Goal: Book appointment/travel/reservation

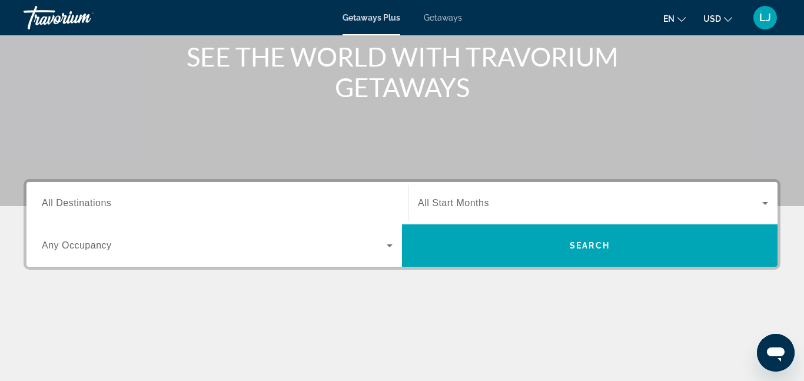
scroll to position [149, 0]
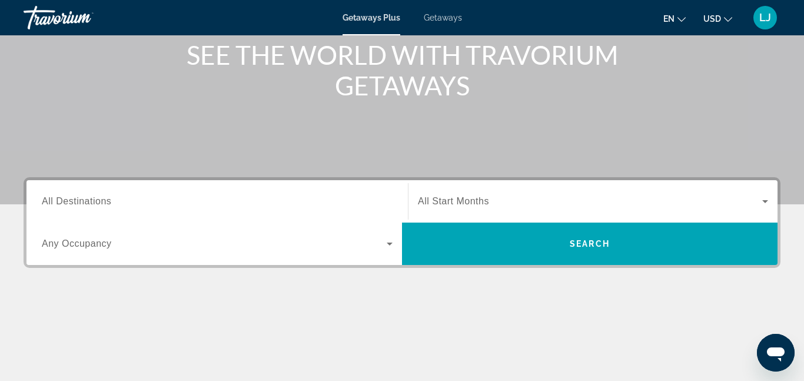
click at [168, 197] on input "Destination All Destinations" at bounding box center [217, 202] width 351 height 14
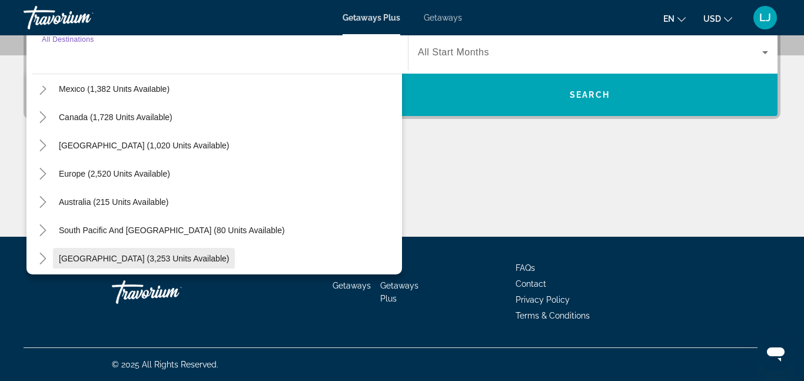
scroll to position [79, 0]
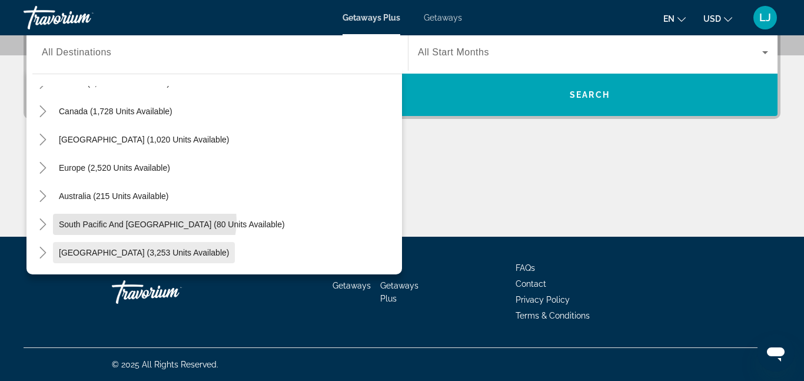
click at [144, 220] on span "South Pacific and [GEOGRAPHIC_DATA] (80 units available)" at bounding box center [172, 224] width 226 height 9
type input "**********"
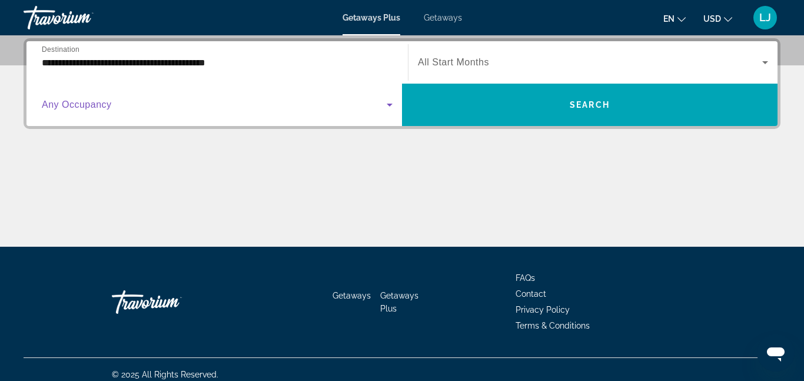
click at [386, 109] on icon "Search widget" at bounding box center [390, 105] width 14 height 14
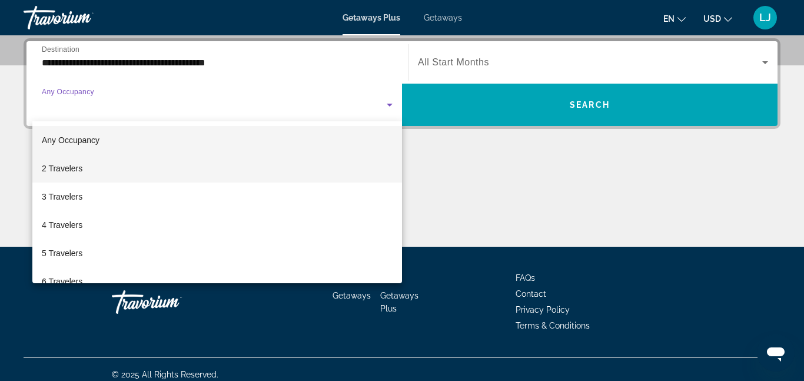
click at [171, 171] on mat-option "2 Travelers" at bounding box center [217, 168] width 370 height 28
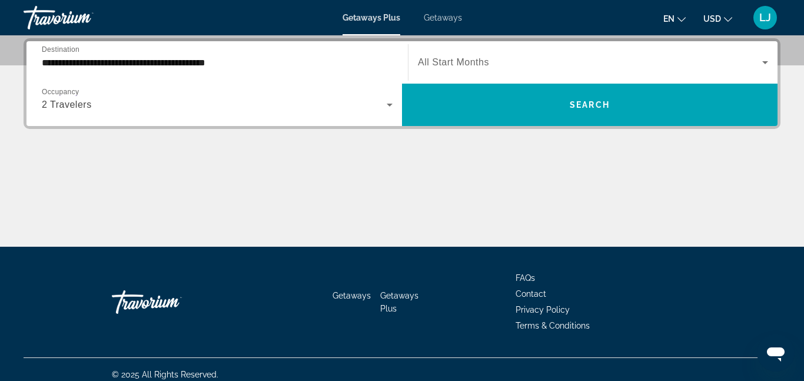
click at [471, 74] on div "Search widget" at bounding box center [593, 62] width 350 height 33
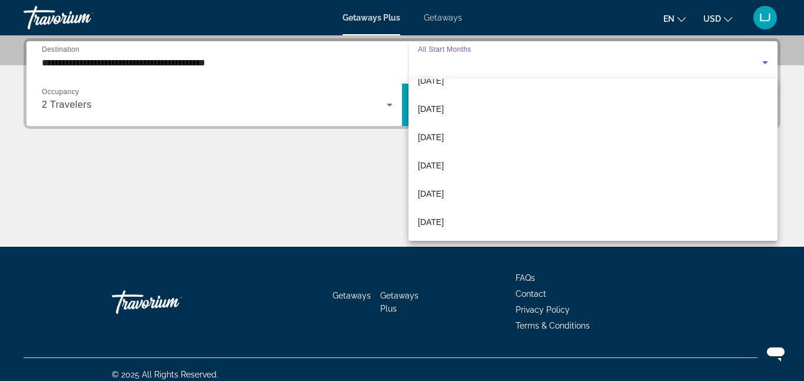
scroll to position [127, 0]
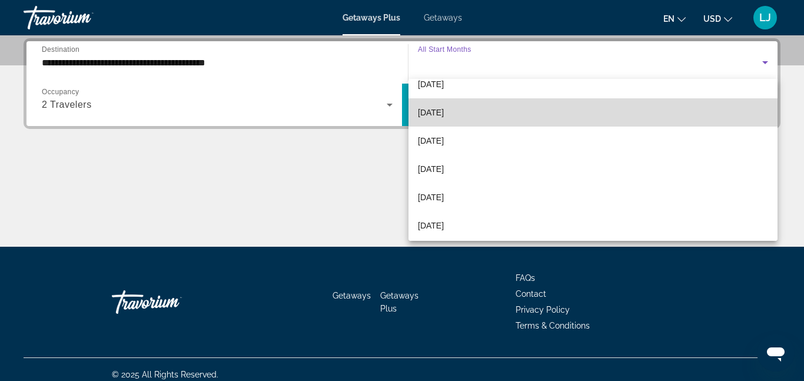
click at [444, 115] on span "[DATE]" at bounding box center [431, 112] width 26 height 14
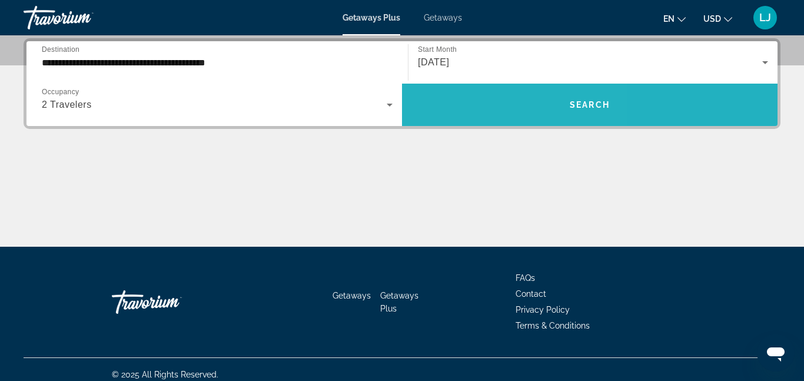
click at [479, 112] on span "Search widget" at bounding box center [590, 105] width 376 height 28
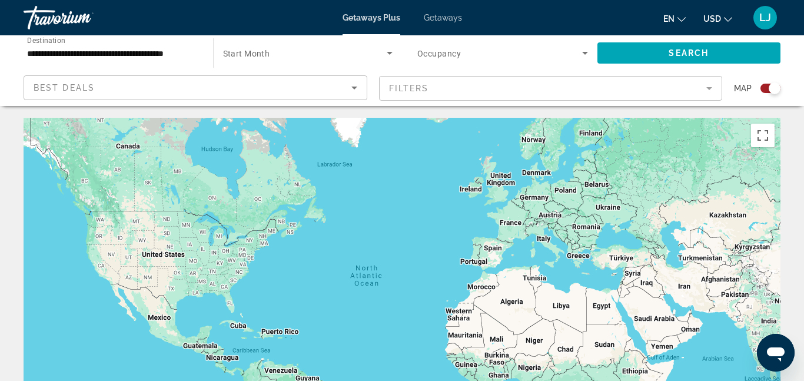
click at [391, 54] on icon "Search widget" at bounding box center [390, 53] width 14 height 14
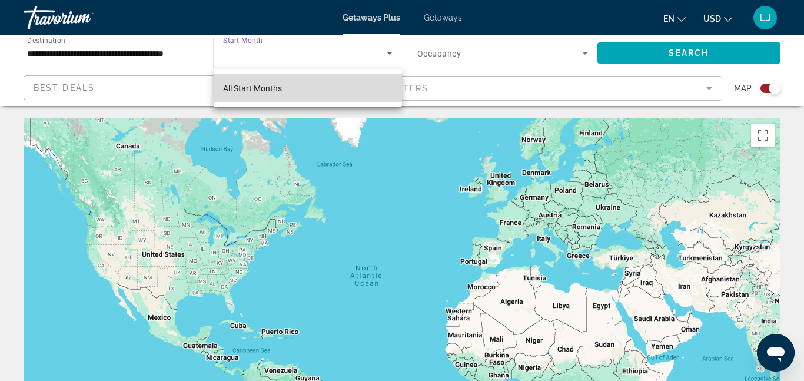
click at [326, 86] on mat-option "All Start Months" at bounding box center [308, 88] width 189 height 28
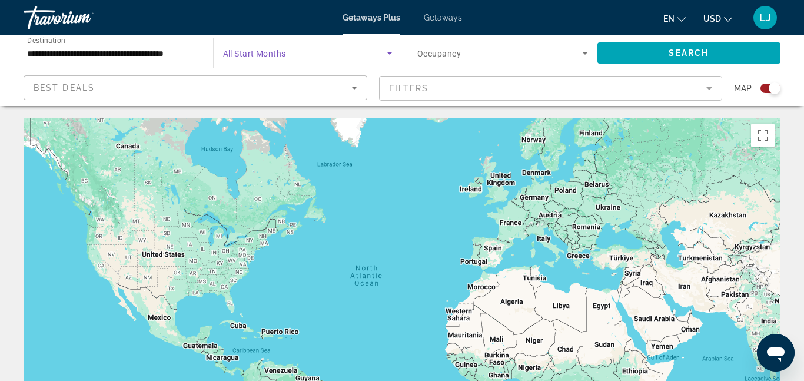
click at [363, 51] on span "Search widget" at bounding box center [305, 53] width 164 height 14
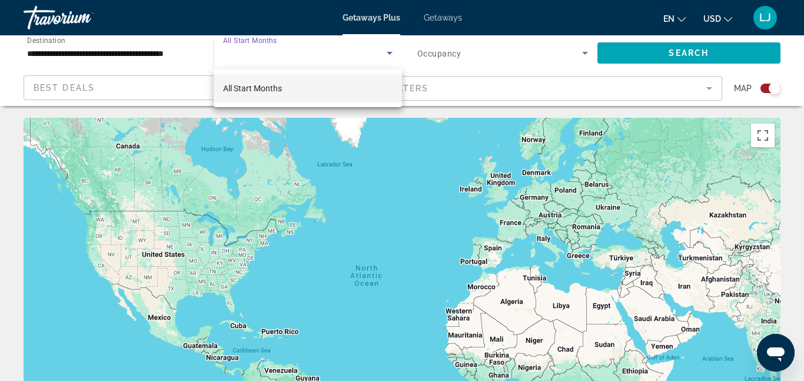
click at [200, 49] on div at bounding box center [402, 190] width 804 height 381
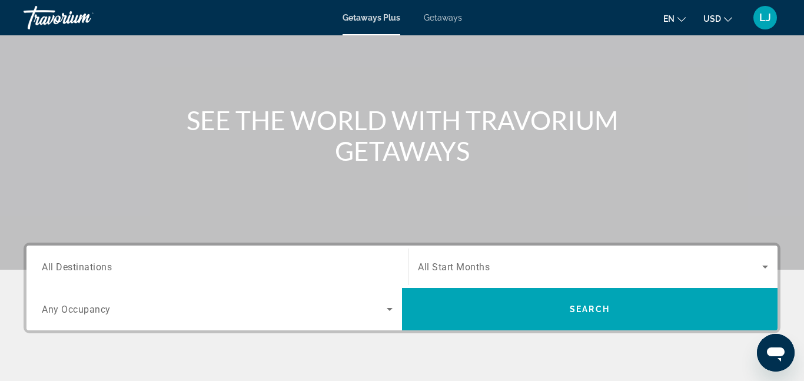
scroll to position [99, 0]
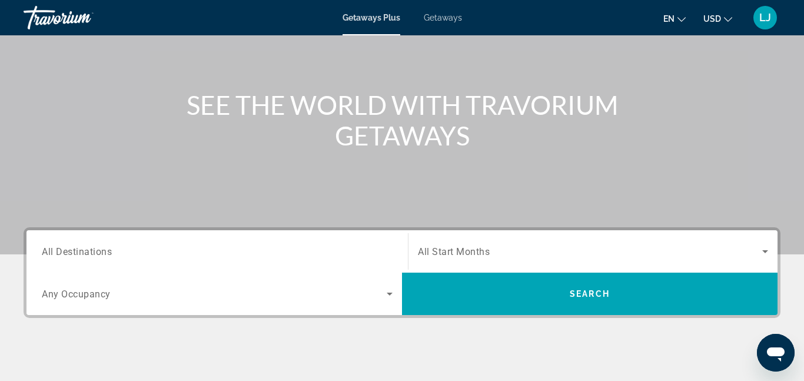
click at [276, 240] on div "Search widget" at bounding box center [217, 252] width 351 height 34
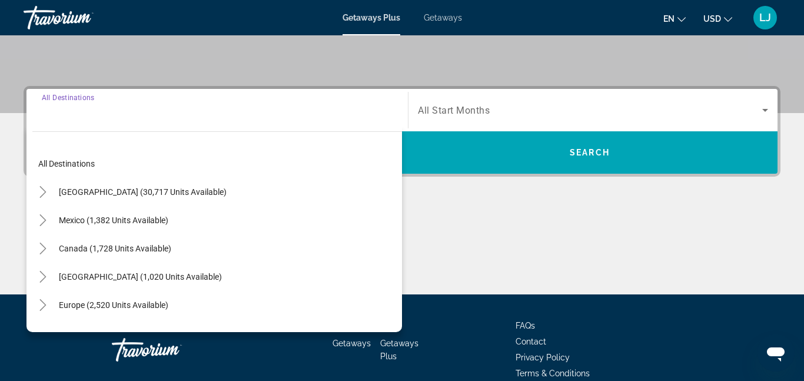
scroll to position [288, 0]
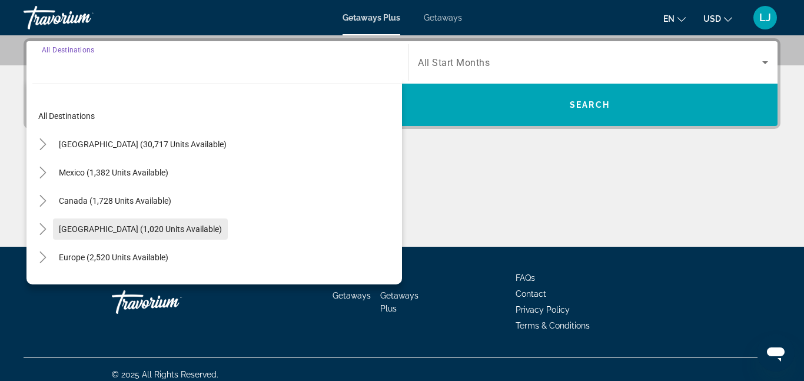
click at [222, 226] on span "[GEOGRAPHIC_DATA] (1,020 units available)" at bounding box center [140, 228] width 163 height 9
type input "**********"
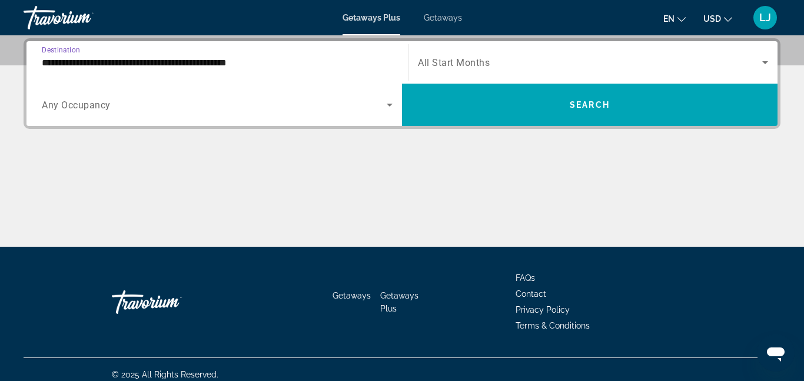
click at [376, 107] on span "Search widget" at bounding box center [214, 105] width 345 height 14
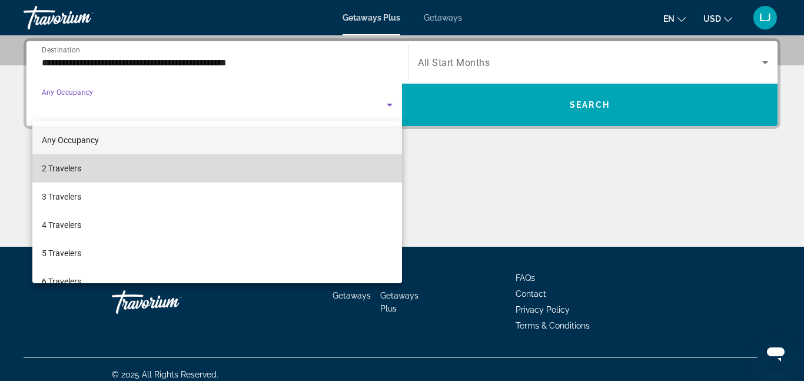
click at [98, 164] on mat-option "2 Travelers" at bounding box center [217, 168] width 370 height 28
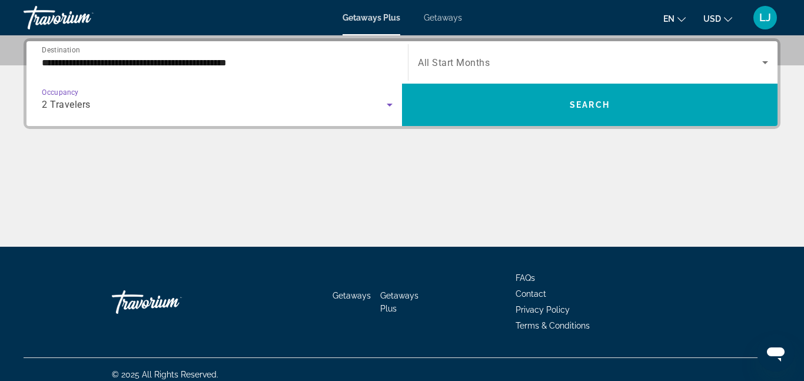
click at [522, 72] on div "Search widget" at bounding box center [593, 62] width 350 height 33
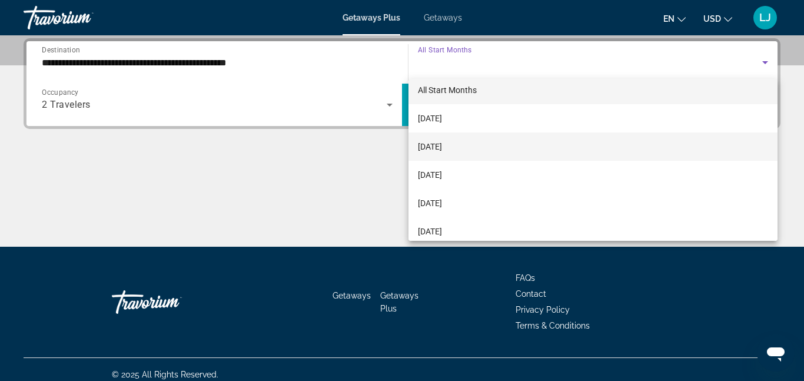
scroll to position [49, 0]
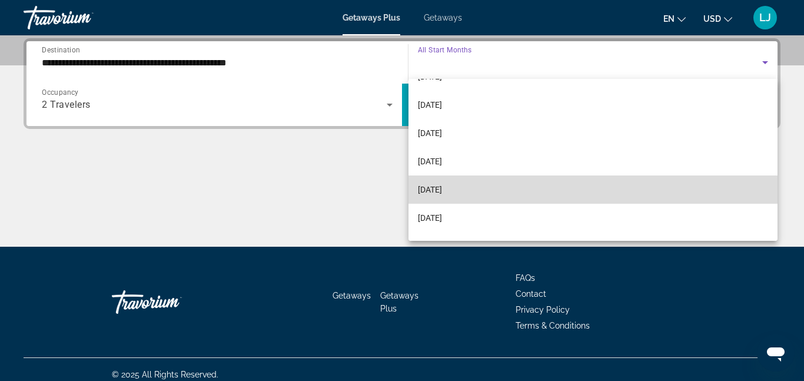
click at [464, 179] on mat-option "[DATE]" at bounding box center [593, 189] width 369 height 28
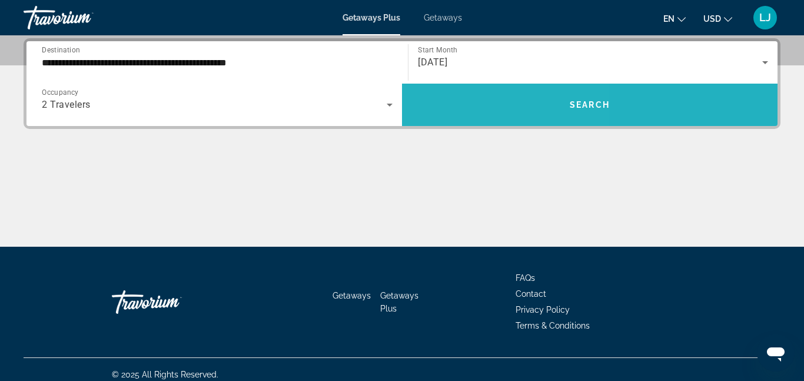
click at [469, 113] on span "Search widget" at bounding box center [590, 105] width 376 height 28
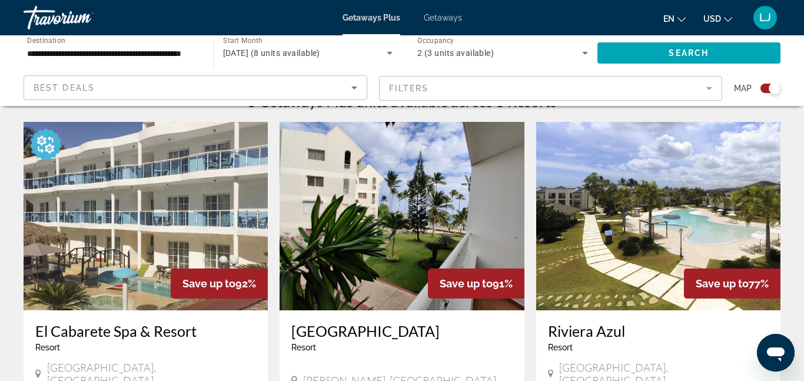
scroll to position [385, 0]
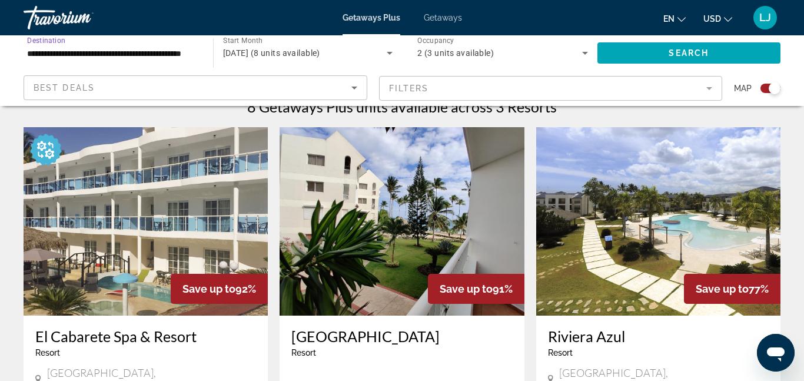
click at [191, 55] on input "**********" at bounding box center [112, 54] width 171 height 14
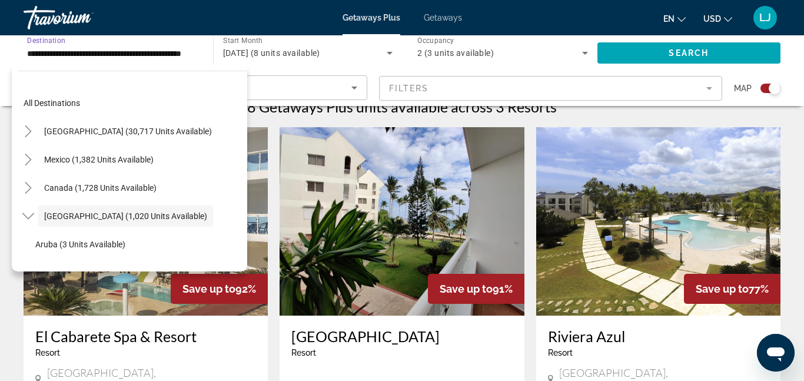
scroll to position [42, 0]
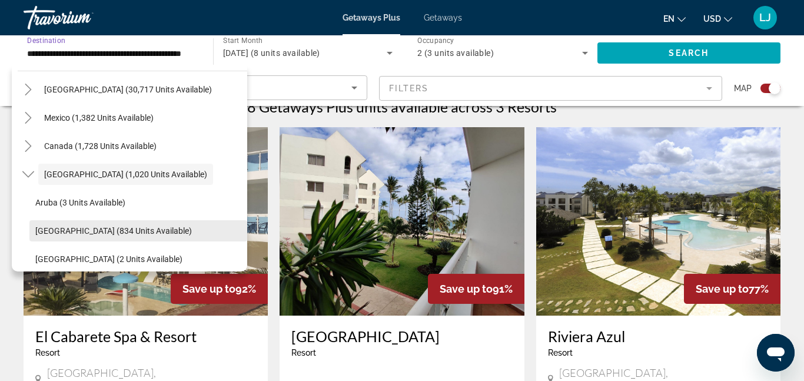
click at [112, 231] on span "Bahamas (834 units available)" at bounding box center [113, 230] width 157 height 9
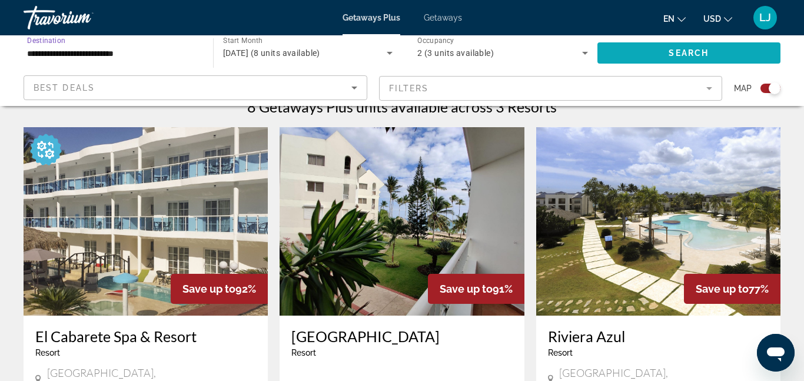
click at [679, 55] on span "Search" at bounding box center [689, 52] width 40 height 9
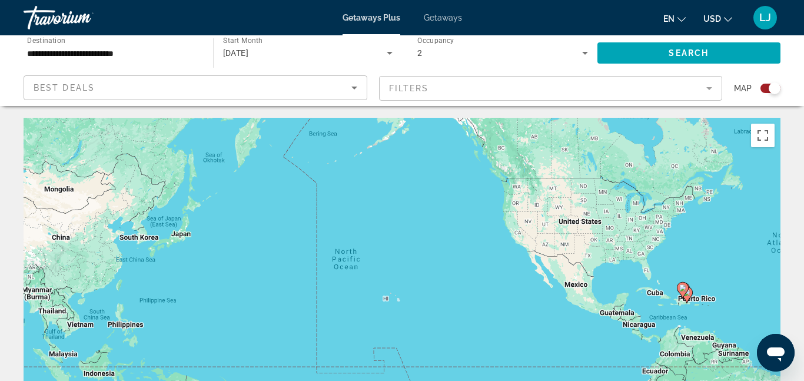
drag, startPoint x: 217, startPoint y: 185, endPoint x: 635, endPoint y: 152, distance: 419.3
click at [635, 152] on div "To activate drag with keyboard, press Alt + Enter. Once in keyboard drag state,…" at bounding box center [402, 294] width 757 height 353
click at [171, 59] on input "**********" at bounding box center [112, 54] width 171 height 14
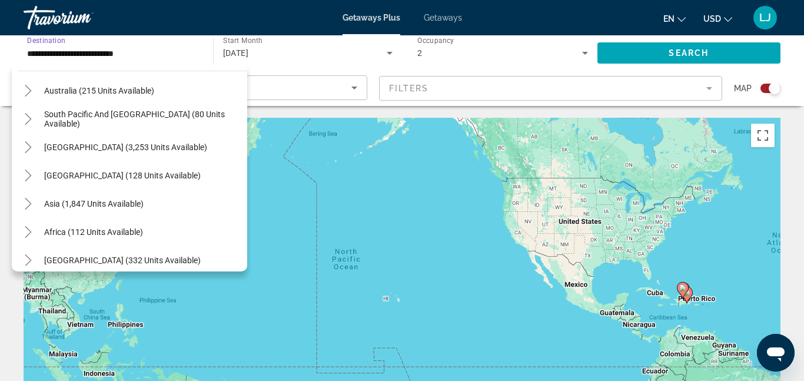
scroll to position [417, 0]
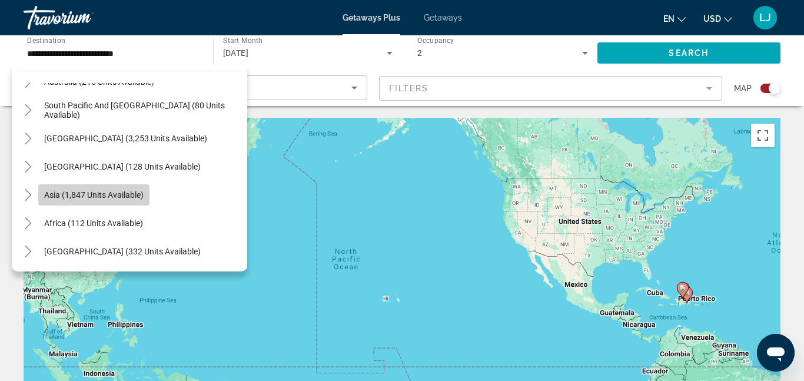
click at [130, 190] on span "Asia (1,847 units available)" at bounding box center [93, 194] width 99 height 9
type input "**********"
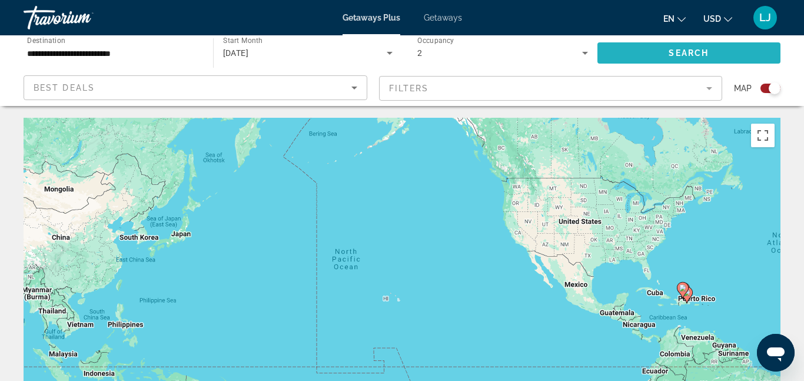
click at [635, 59] on span "Search widget" at bounding box center [690, 53] width 184 height 28
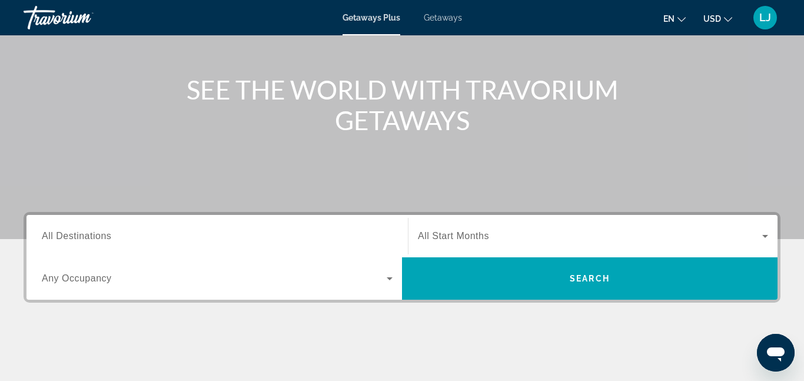
scroll to position [115, 0]
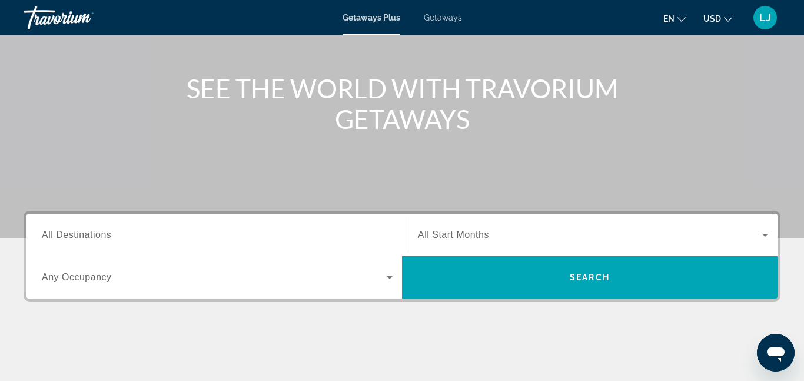
click at [190, 234] on input "Destination All Destinations" at bounding box center [217, 235] width 351 height 14
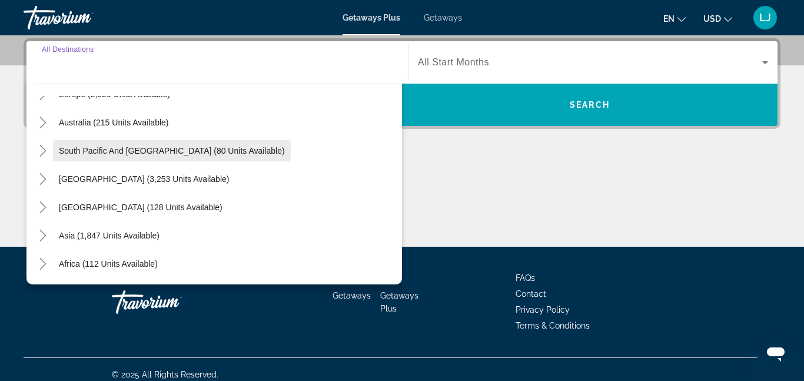
scroll to position [164, 0]
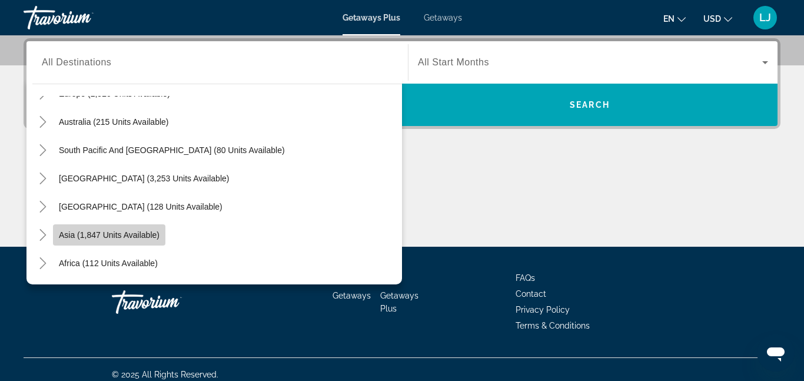
click at [141, 233] on span "Asia (1,847 units available)" at bounding box center [109, 234] width 101 height 9
type input "**********"
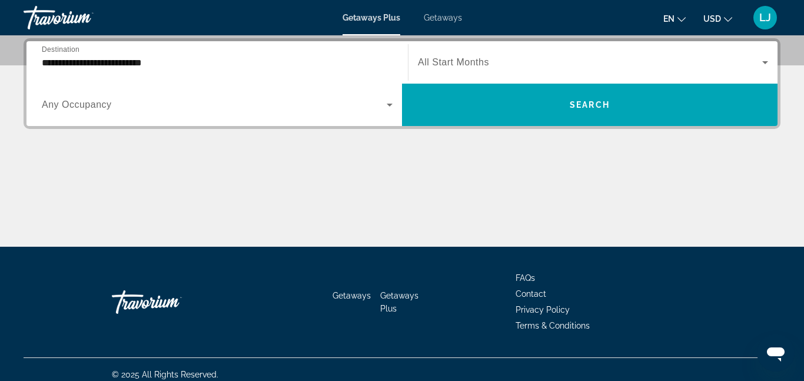
click at [157, 115] on div "Search widget" at bounding box center [217, 104] width 351 height 33
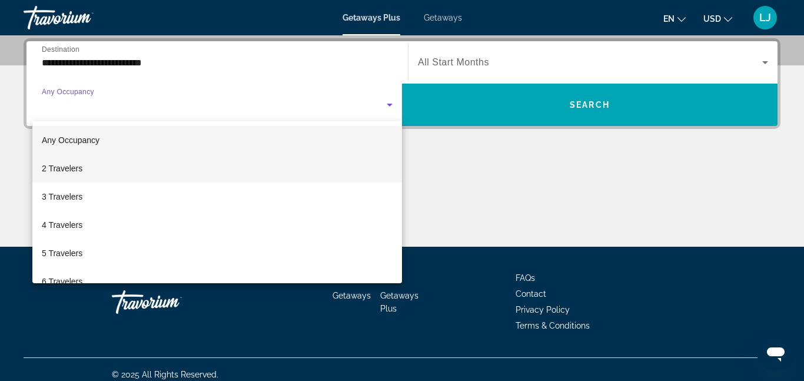
click at [108, 175] on mat-option "2 Travelers" at bounding box center [217, 168] width 370 height 28
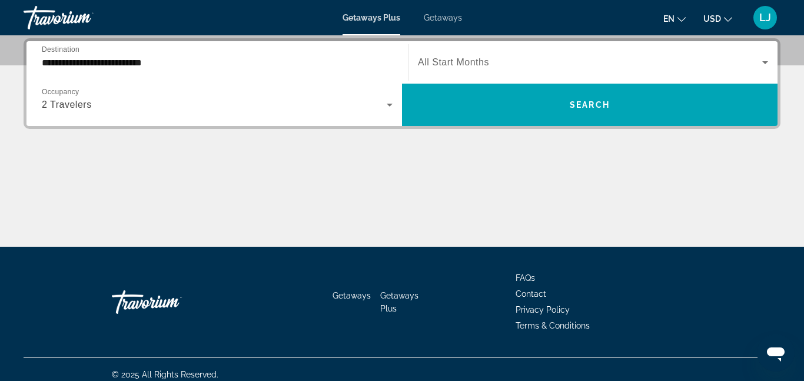
click at [480, 69] on div "Search widget" at bounding box center [593, 62] width 350 height 33
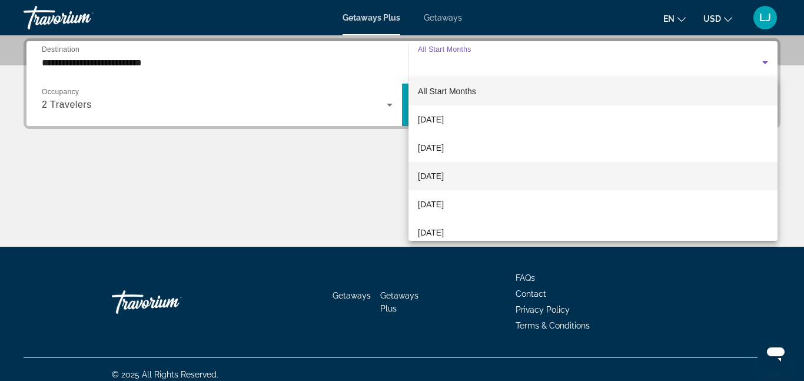
scroll to position [42, 0]
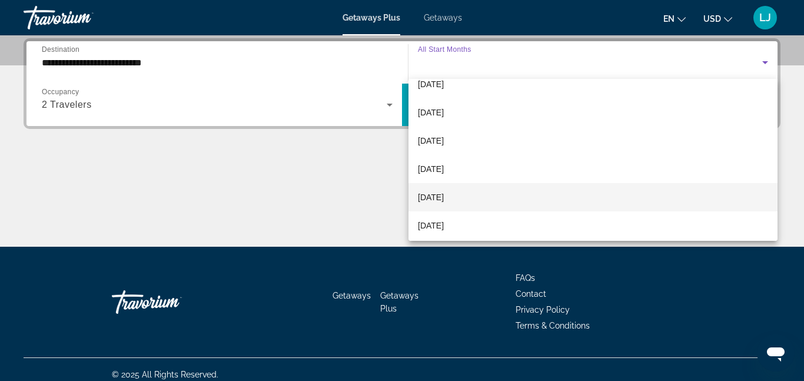
click at [444, 195] on span "[DATE]" at bounding box center [431, 197] width 26 height 14
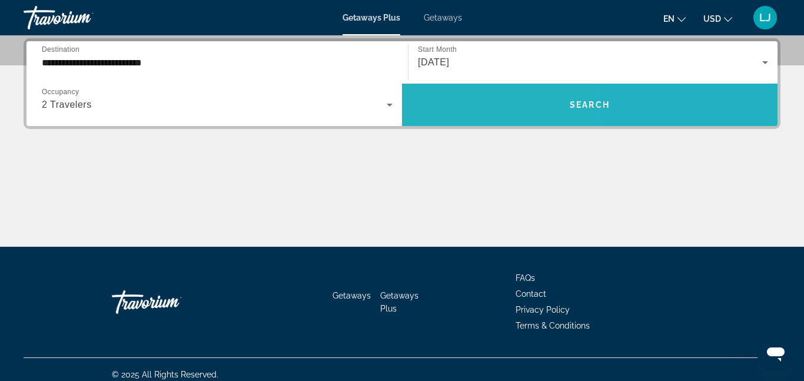
click at [466, 111] on span "Search widget" at bounding box center [590, 105] width 376 height 28
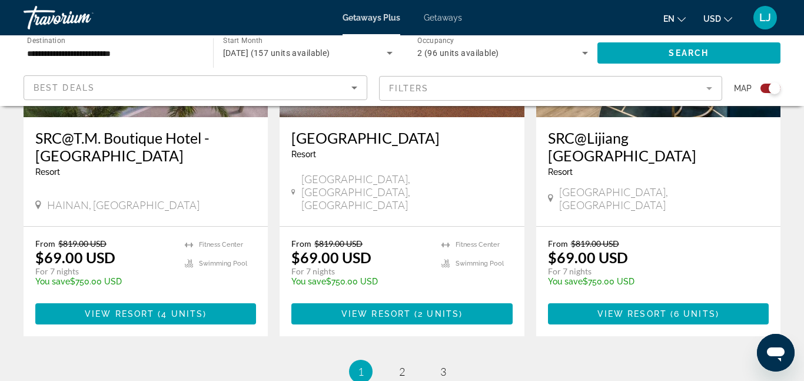
scroll to position [1869, 0]
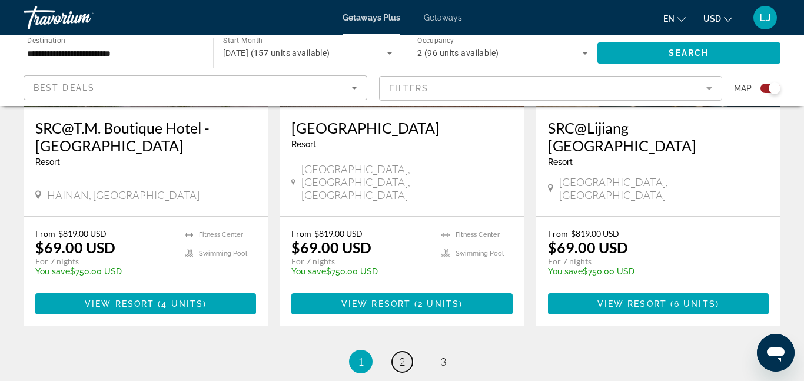
click at [400, 355] on span "2" at bounding box center [402, 361] width 6 height 13
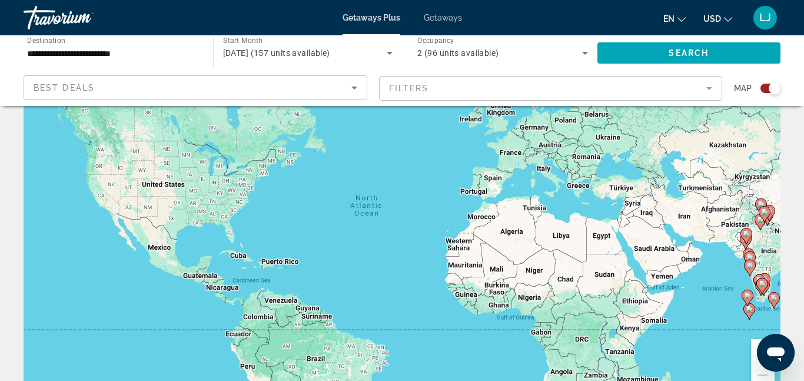
scroll to position [88, 0]
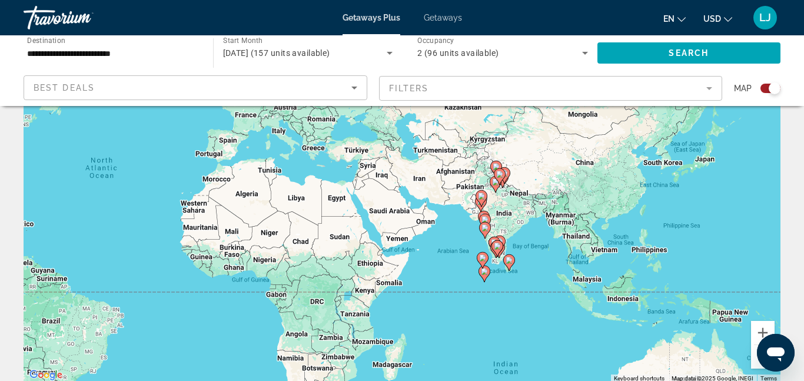
drag, startPoint x: 574, startPoint y: 216, endPoint x: 308, endPoint y: 196, distance: 266.8
click at [308, 196] on div "To activate drag with keyboard, press Alt + Enter. Once in keyboard drag state,…" at bounding box center [402, 205] width 757 height 353
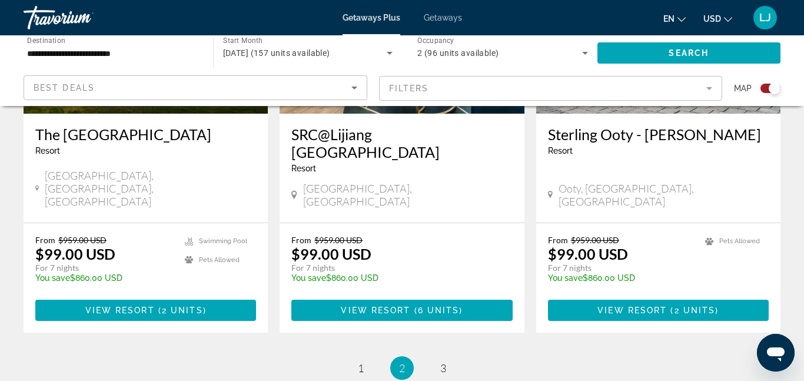
scroll to position [1913, 0]
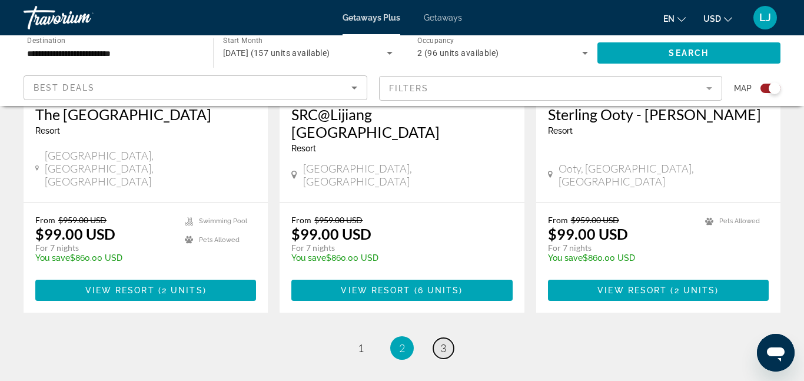
click at [437, 338] on link "page 3" at bounding box center [443, 348] width 21 height 21
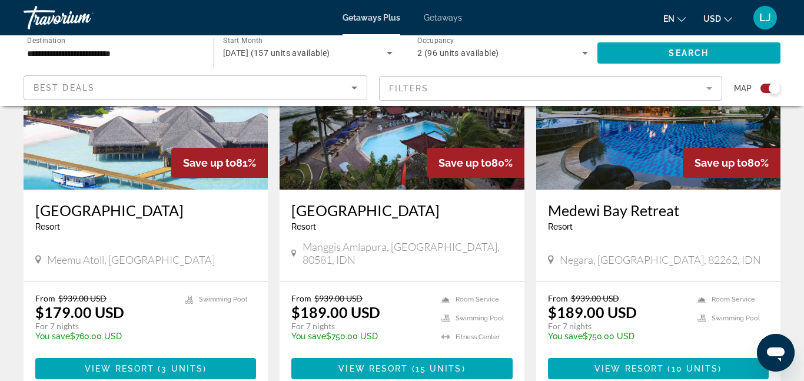
scroll to position [1366, 0]
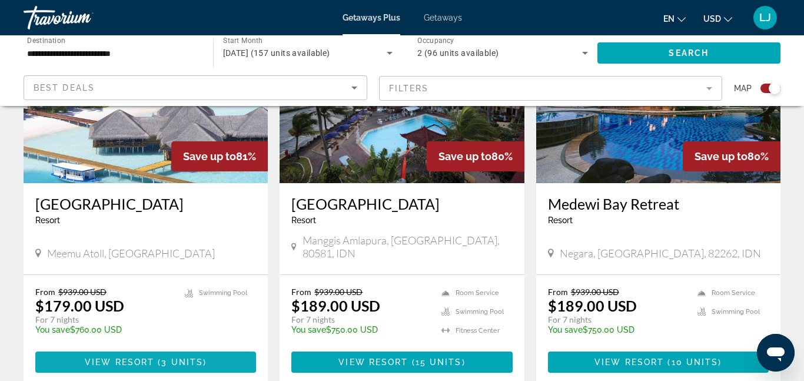
click at [198, 357] on span "3 units" at bounding box center [182, 361] width 42 height 9
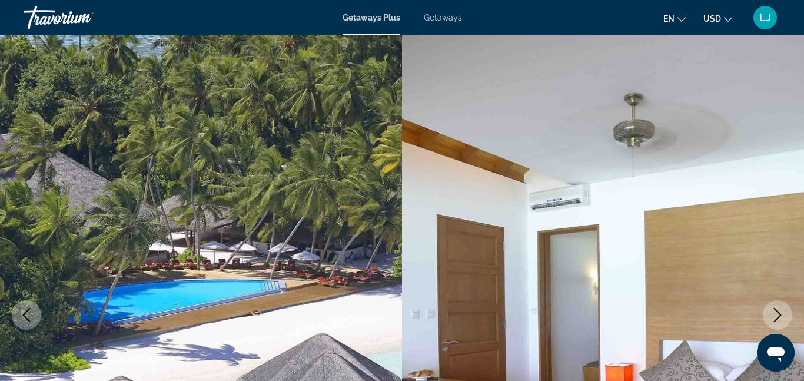
click at [453, 19] on span "Getaways" at bounding box center [443, 17] width 38 height 9
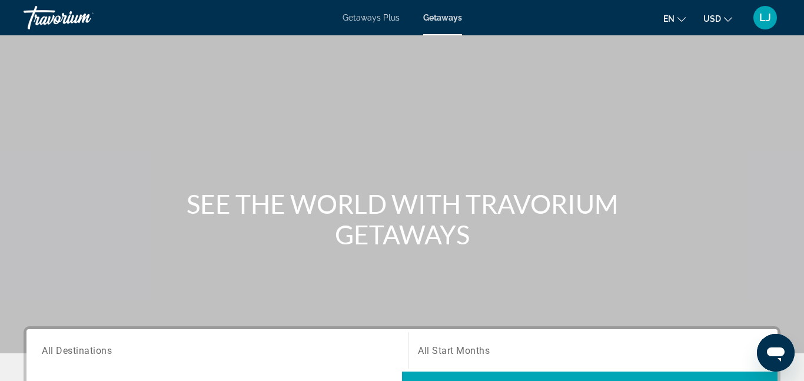
click at [79, 18] on div "Travorium" at bounding box center [83, 17] width 118 height 31
click at [77, 19] on div "Travorium" at bounding box center [83, 17] width 118 height 31
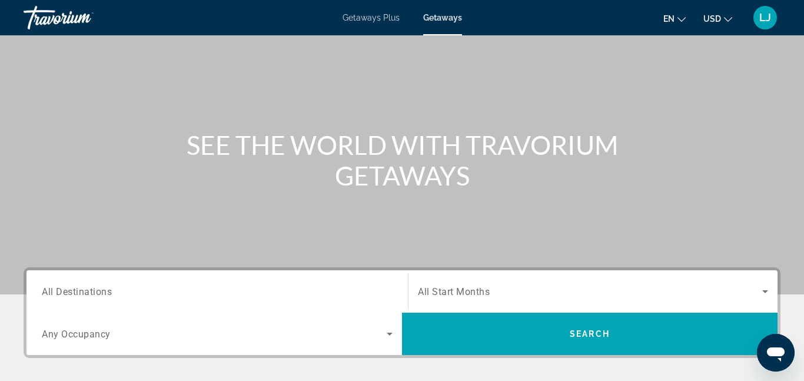
scroll to position [45, 0]
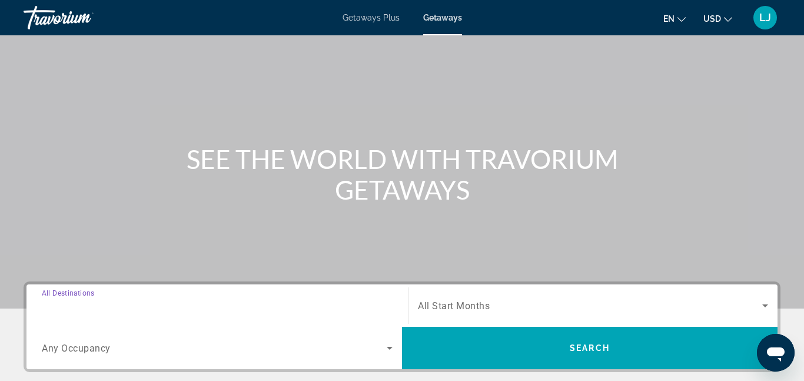
click at [320, 307] on input "Destination All Destinations" at bounding box center [217, 306] width 351 height 14
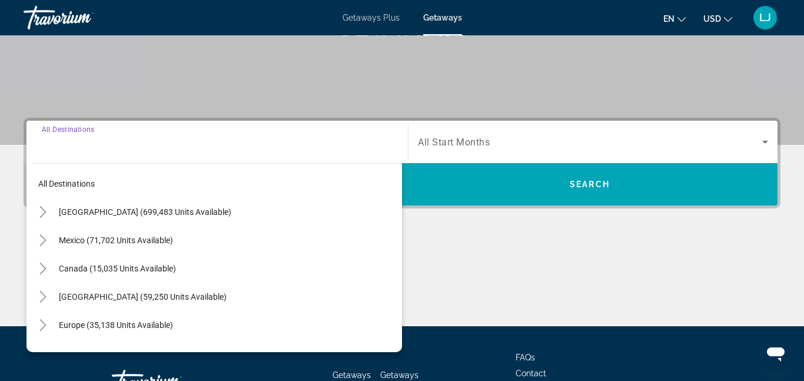
scroll to position [288, 0]
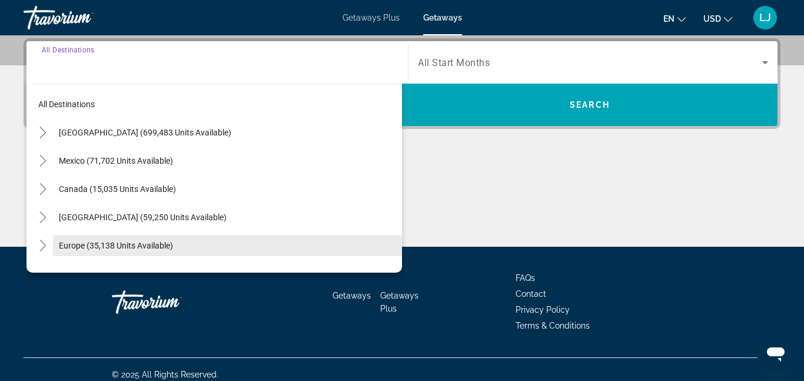
click at [245, 250] on span "Search widget" at bounding box center [227, 245] width 349 height 28
type input "**********"
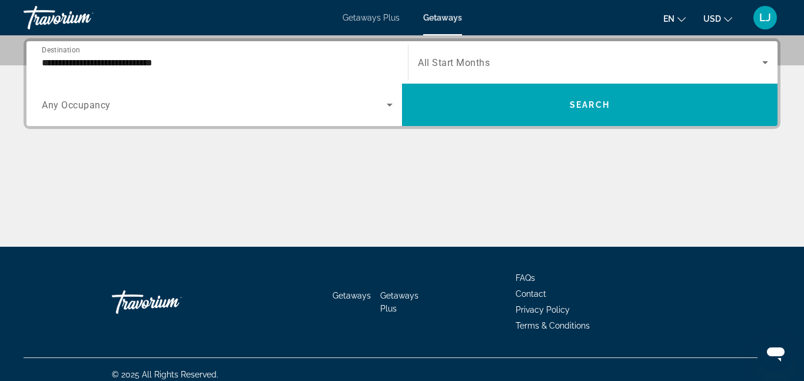
click at [340, 95] on div "Search widget" at bounding box center [217, 104] width 351 height 33
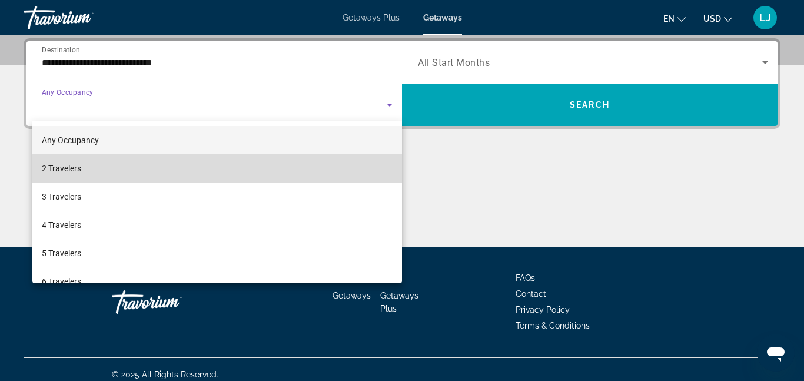
click at [263, 178] on mat-option "2 Travelers" at bounding box center [217, 168] width 370 height 28
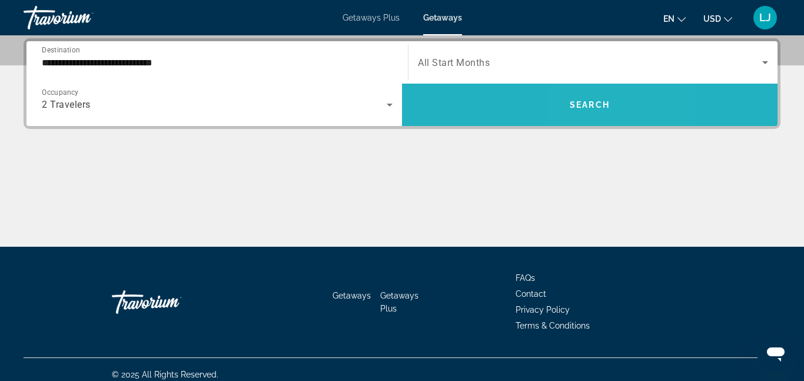
click at [588, 99] on span "Search widget" at bounding box center [590, 105] width 376 height 28
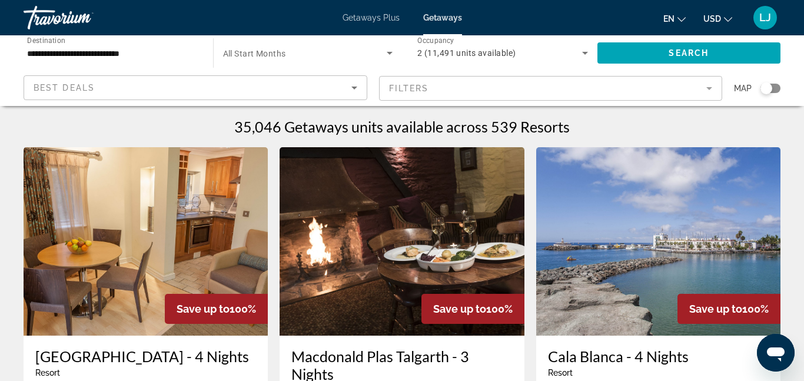
click at [638, 96] on mat-form-field "Filters" at bounding box center [551, 88] width 344 height 25
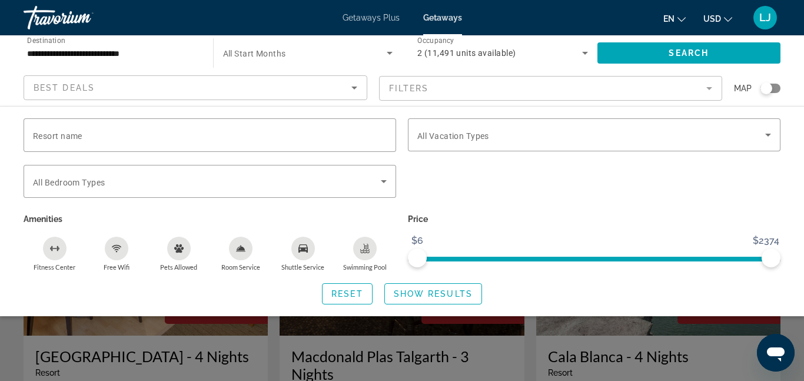
click at [779, 90] on div "Search widget" at bounding box center [771, 88] width 20 height 9
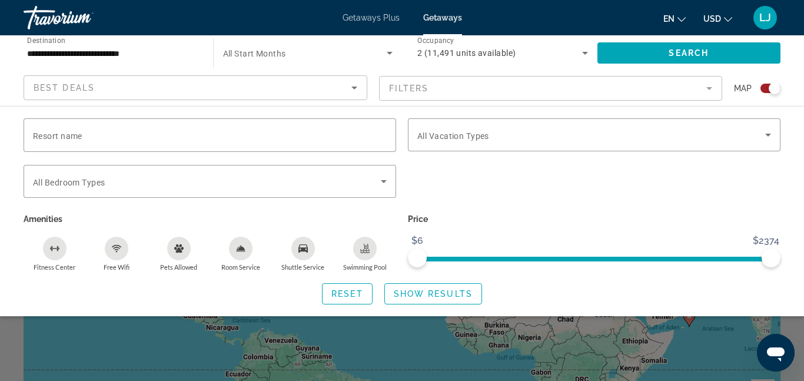
scroll to position [38, 0]
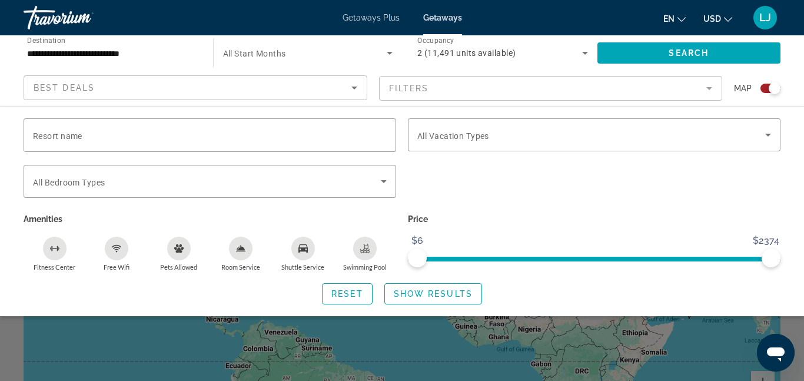
drag, startPoint x: 588, startPoint y: 336, endPoint x: 590, endPoint y: 330, distance: 6.1
click at [588, 334] on div "Search widget" at bounding box center [402, 279] width 804 height 204
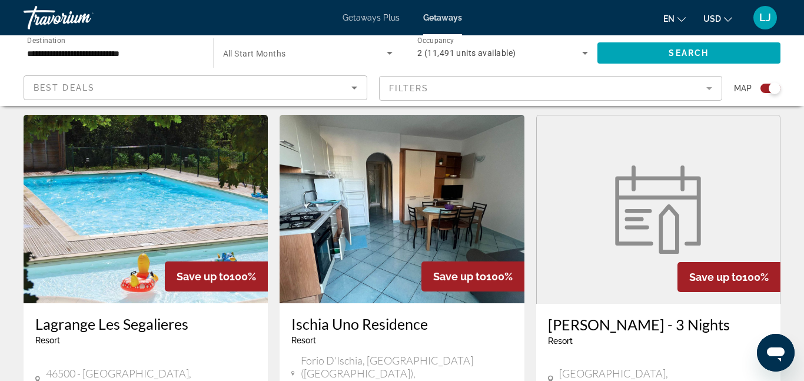
scroll to position [1673, 0]
